Goal: Browse casually

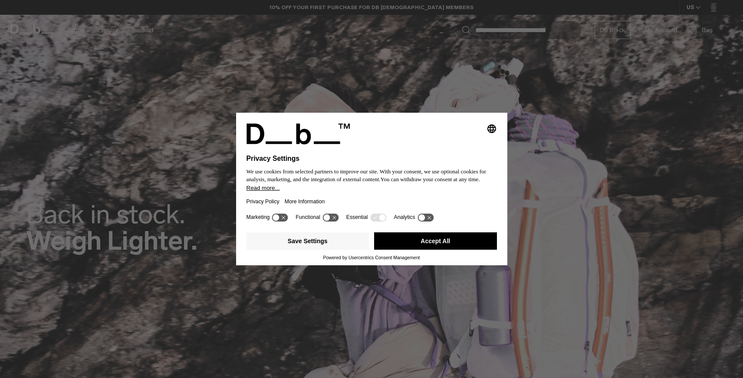
click at [404, 239] on button "Accept All" at bounding box center [435, 241] width 123 height 17
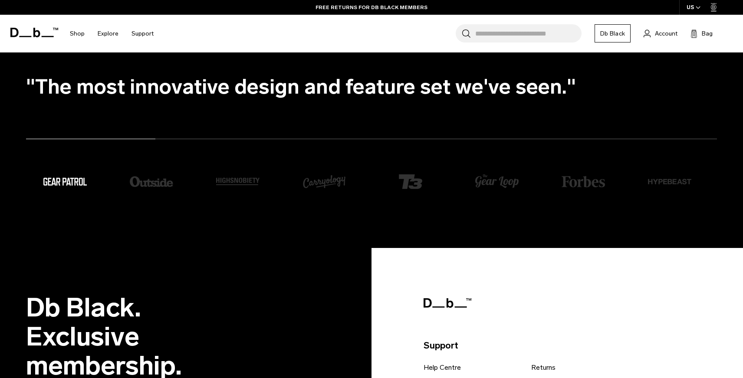
scroll to position [2002, 0]
